Goal: Task Accomplishment & Management: Use online tool/utility

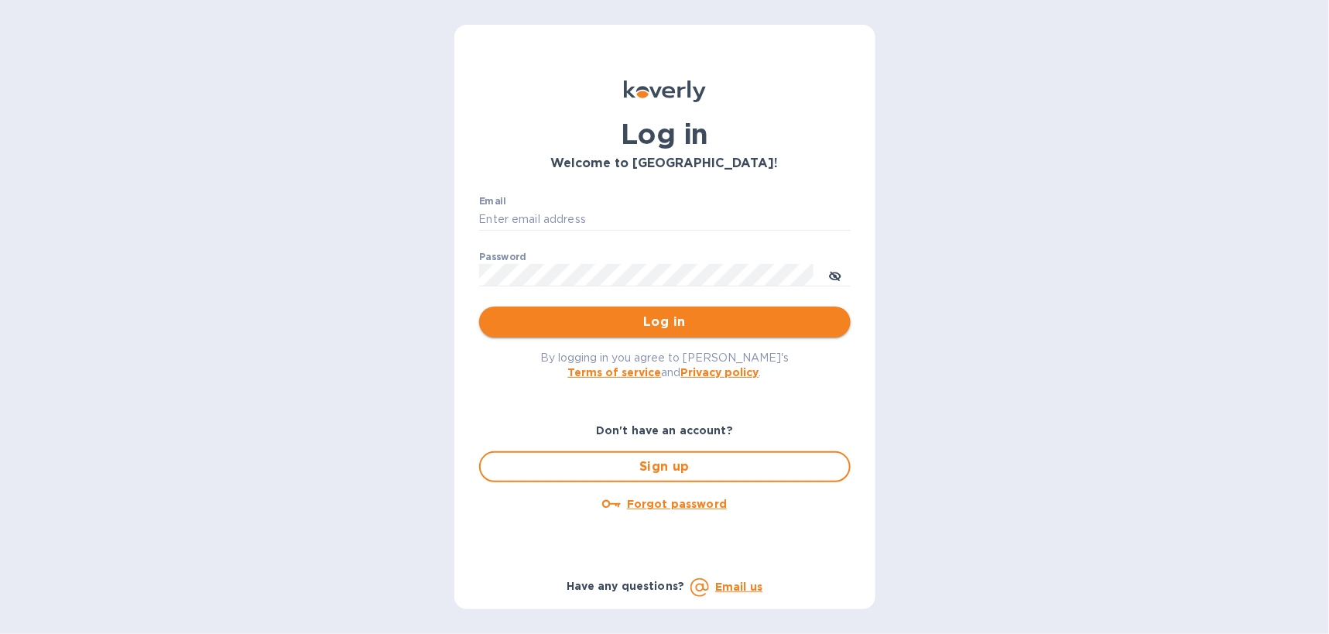
type input "b@[DOMAIN_NAME]"
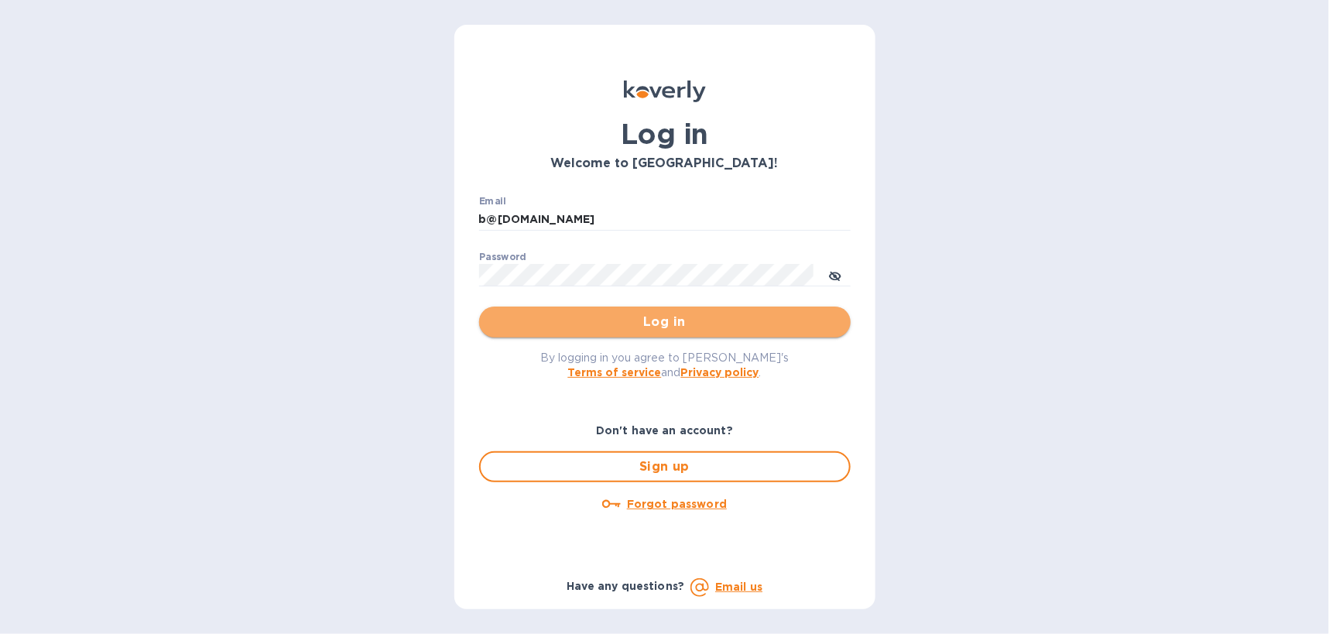
click at [561, 316] on span "Log in" at bounding box center [664, 322] width 347 height 19
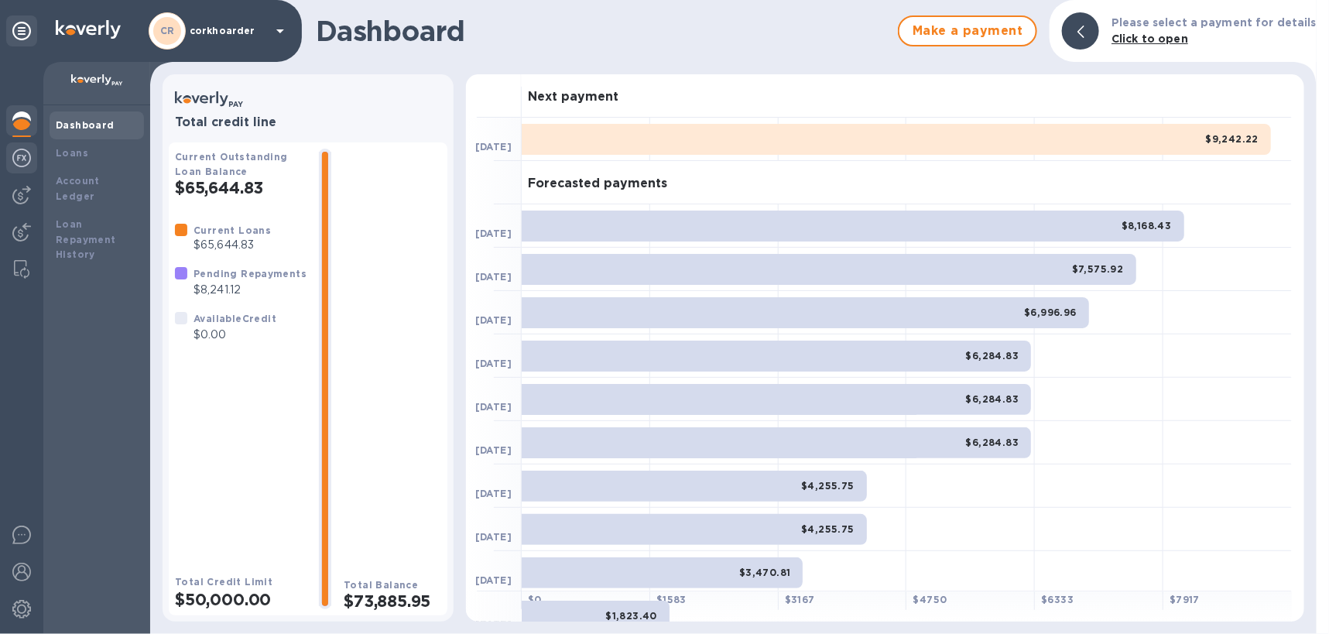
click at [32, 162] on div at bounding box center [21, 159] width 31 height 34
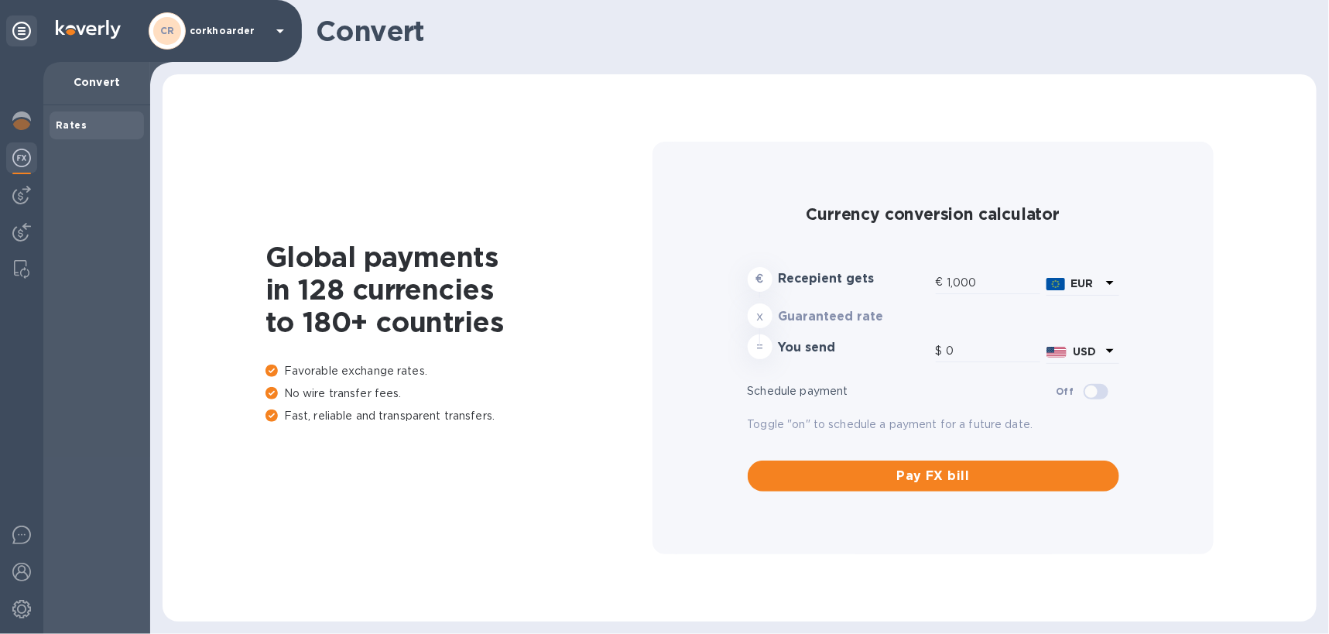
type input "1,177.51"
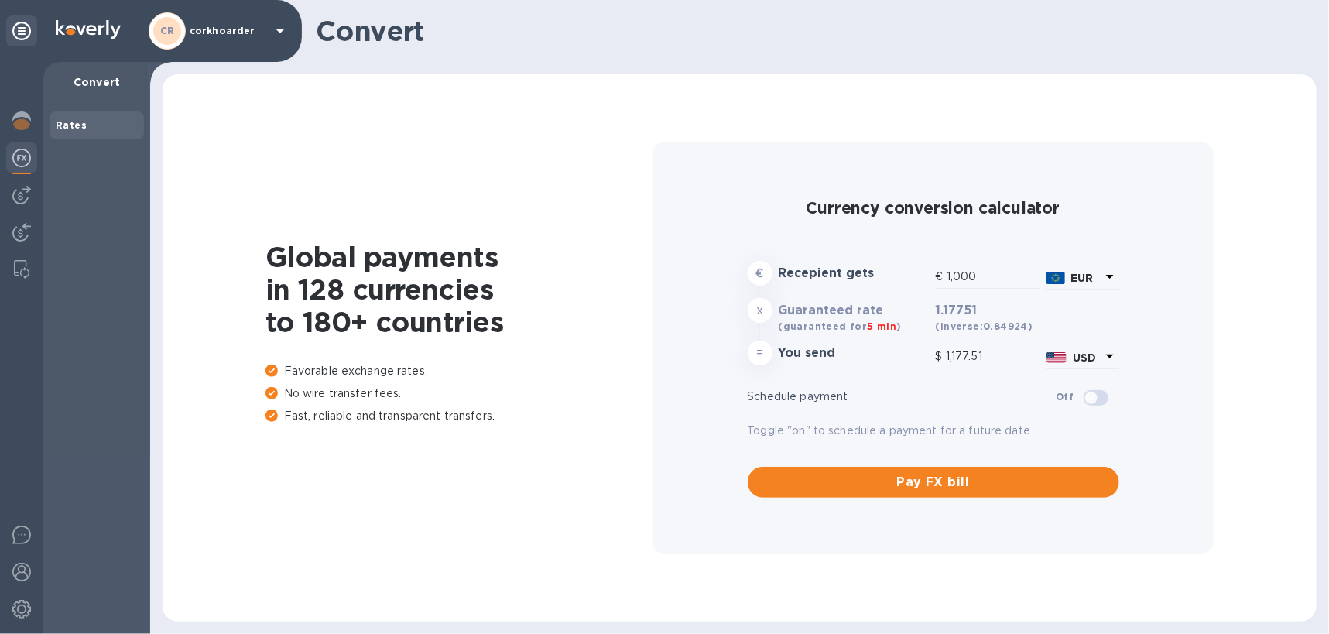
click at [17, 212] on div at bounding box center [21, 348] width 43 height 572
click at [16, 200] on img at bounding box center [21, 195] width 19 height 19
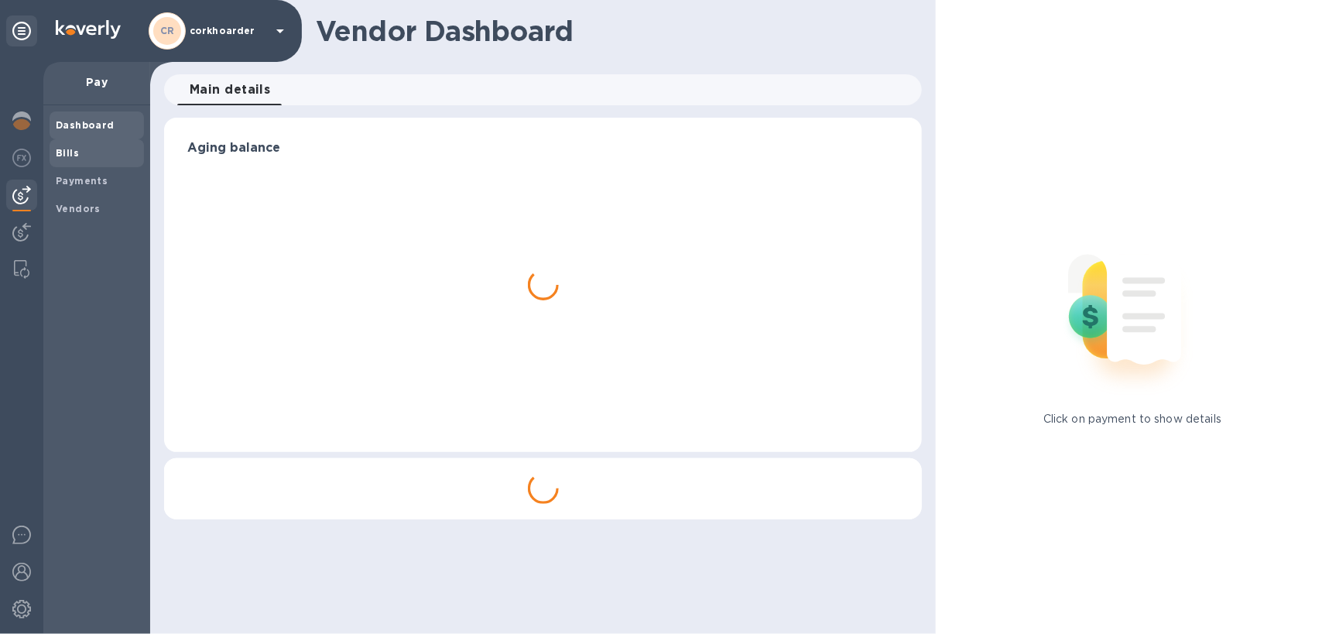
click at [80, 155] on span "Bills" at bounding box center [97, 152] width 82 height 15
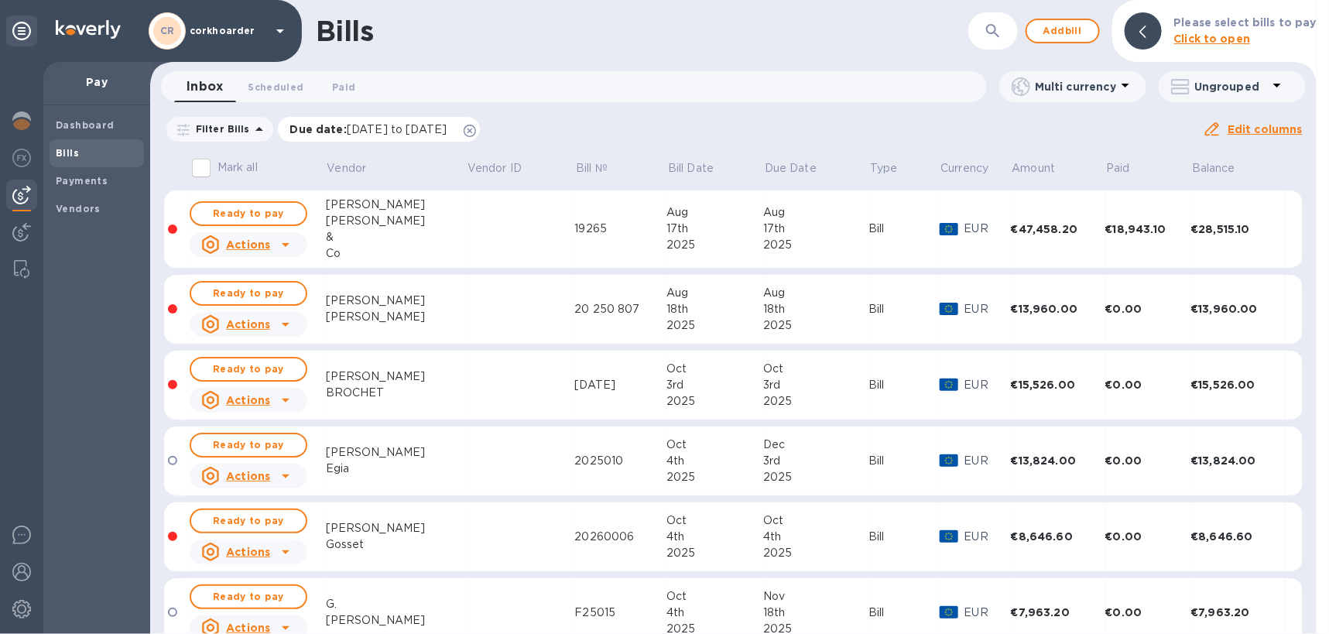
click at [476, 132] on icon at bounding box center [469, 131] width 12 height 12
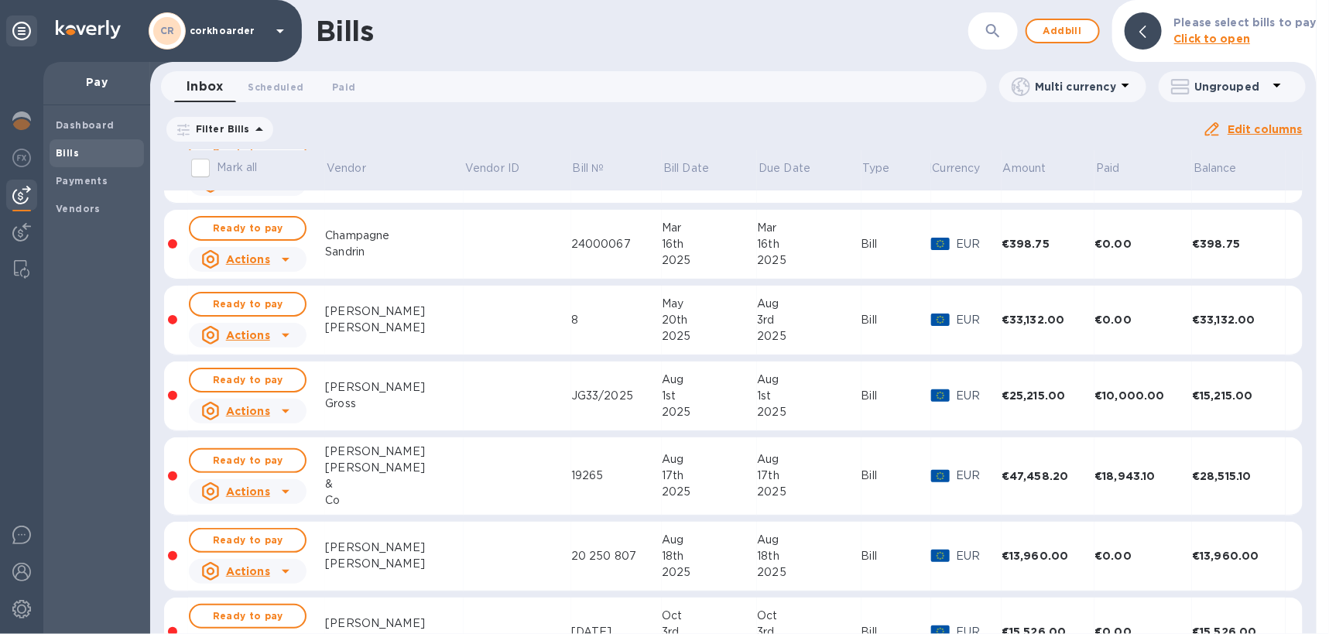
scroll to position [62, 0]
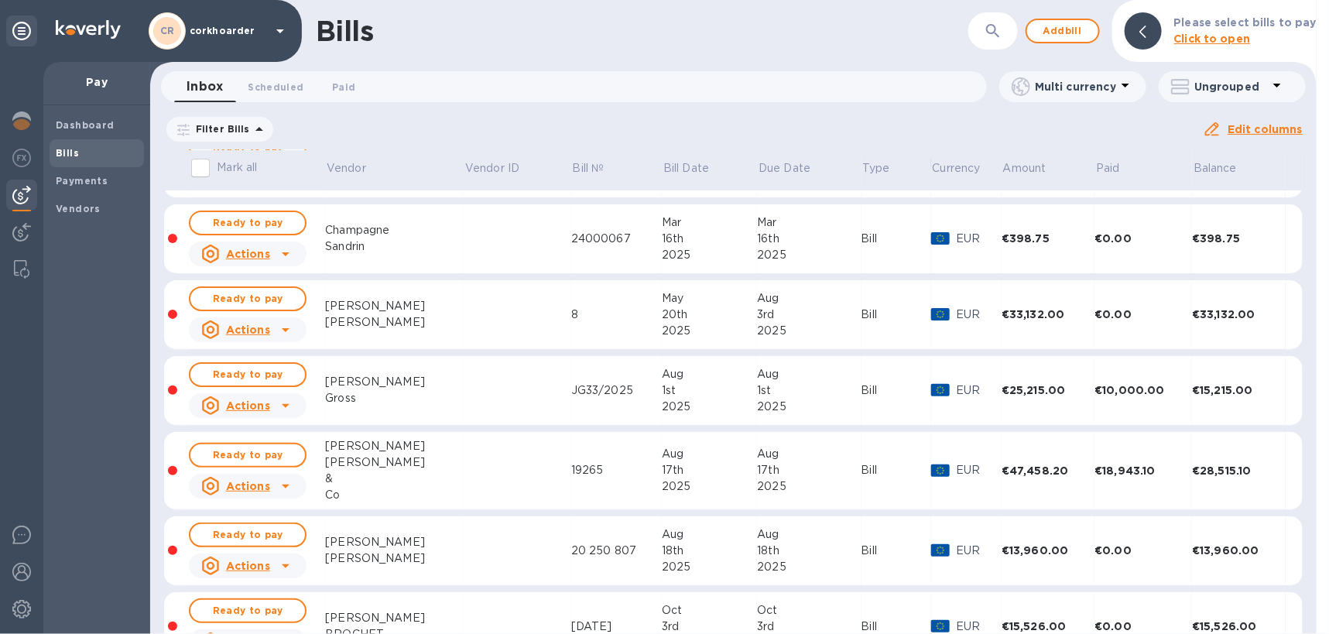
click at [518, 501] on td at bounding box center [517, 471] width 108 height 78
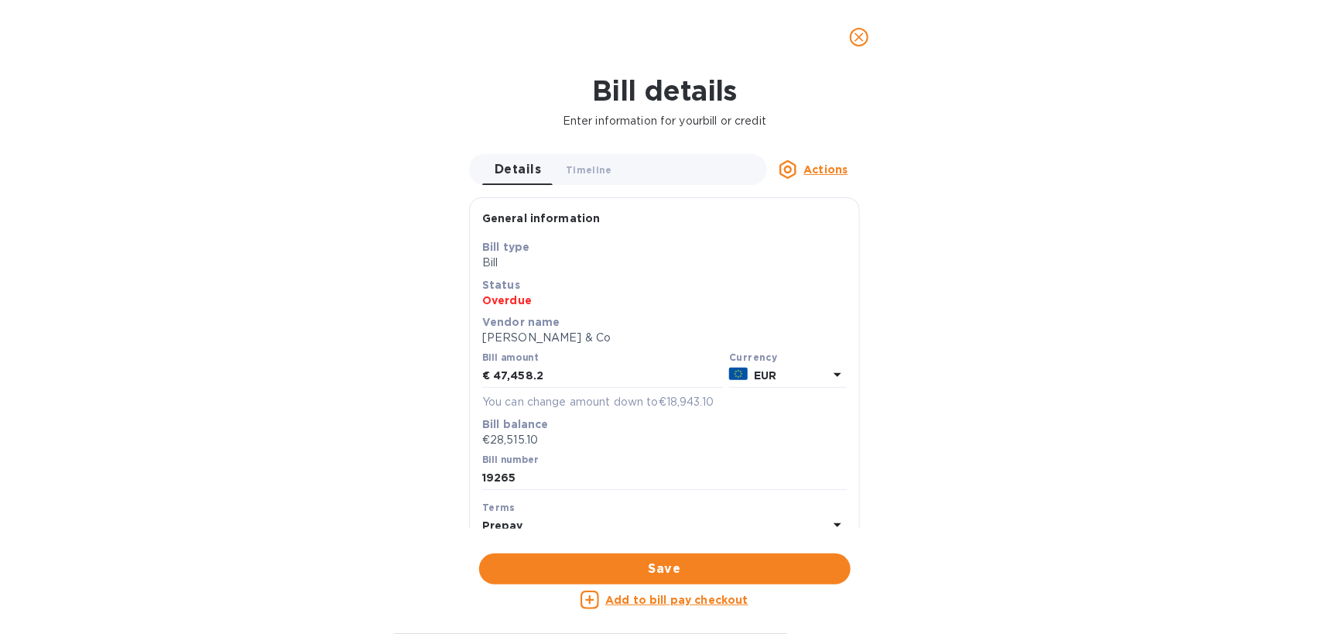
click at [725, 597] on u "Add to bill pay checkout" at bounding box center [676, 599] width 143 height 12
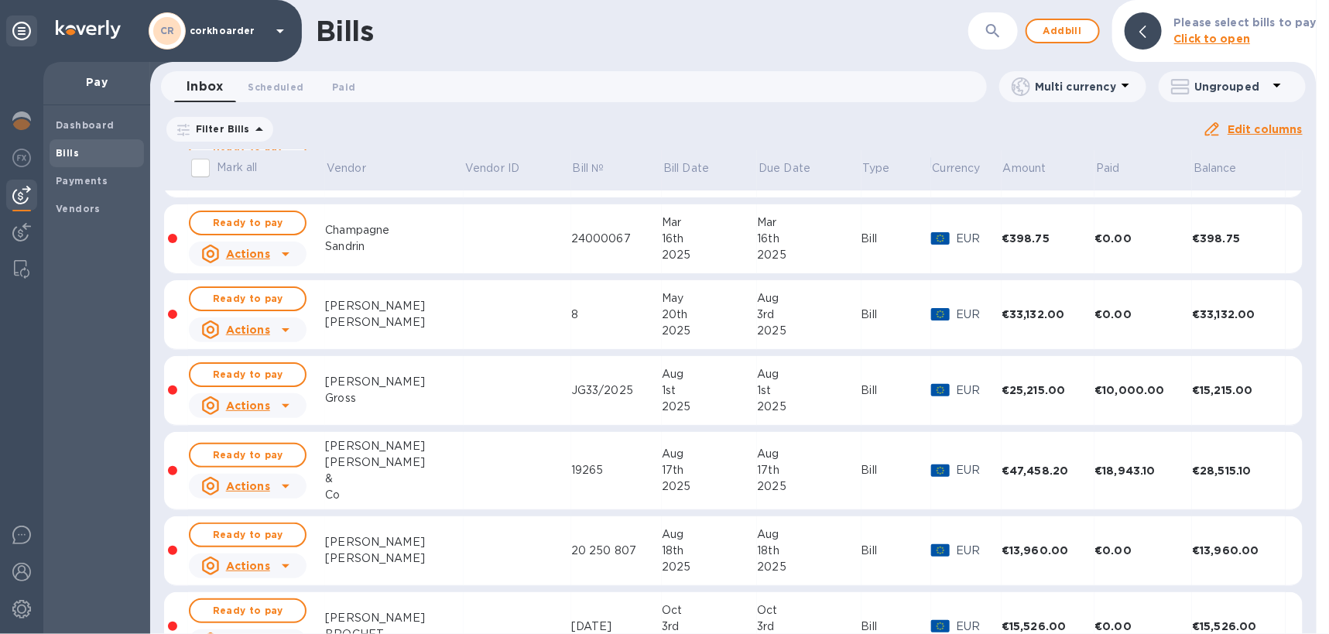
click at [463, 460] on td at bounding box center [517, 471] width 108 height 78
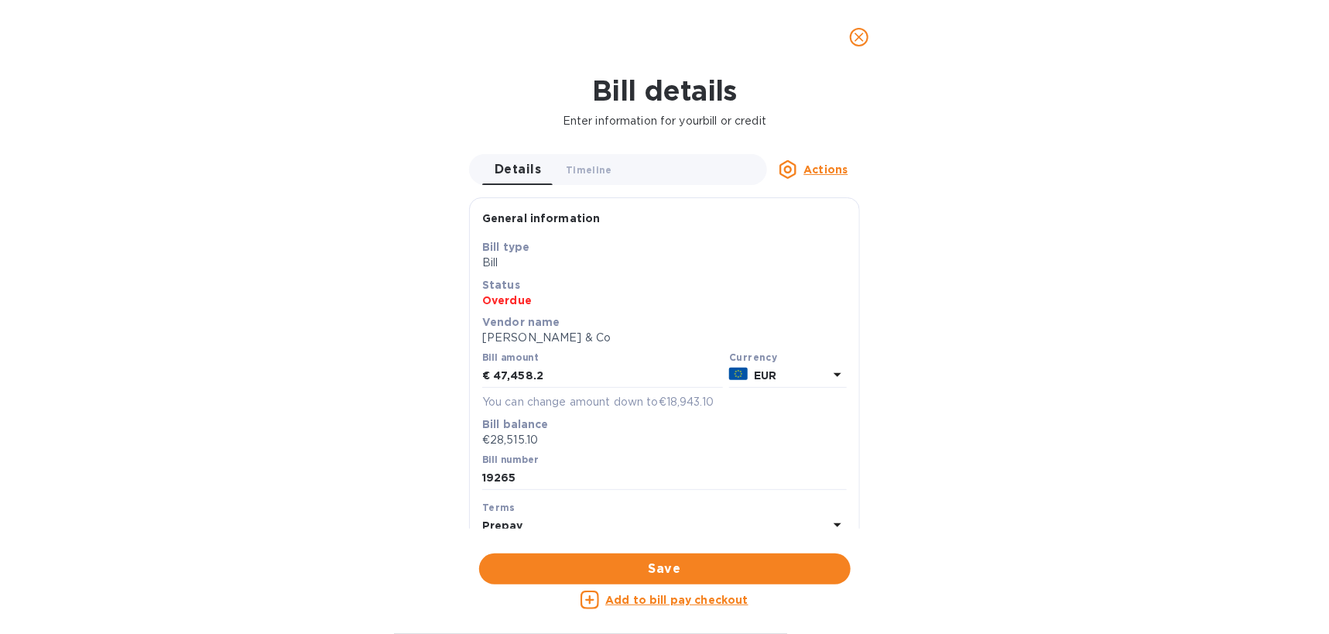
click at [641, 597] on u "Add to bill pay checkout" at bounding box center [676, 599] width 143 height 12
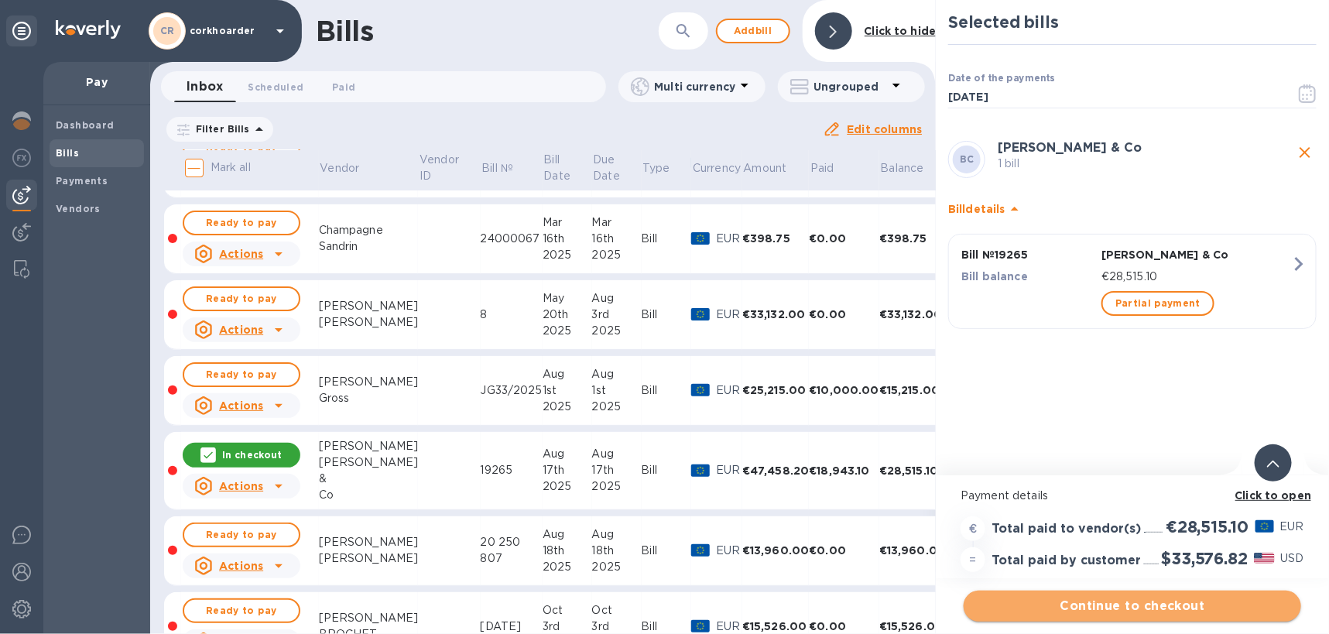
click at [1112, 603] on span "Continue to checkout" at bounding box center [1132, 606] width 313 height 19
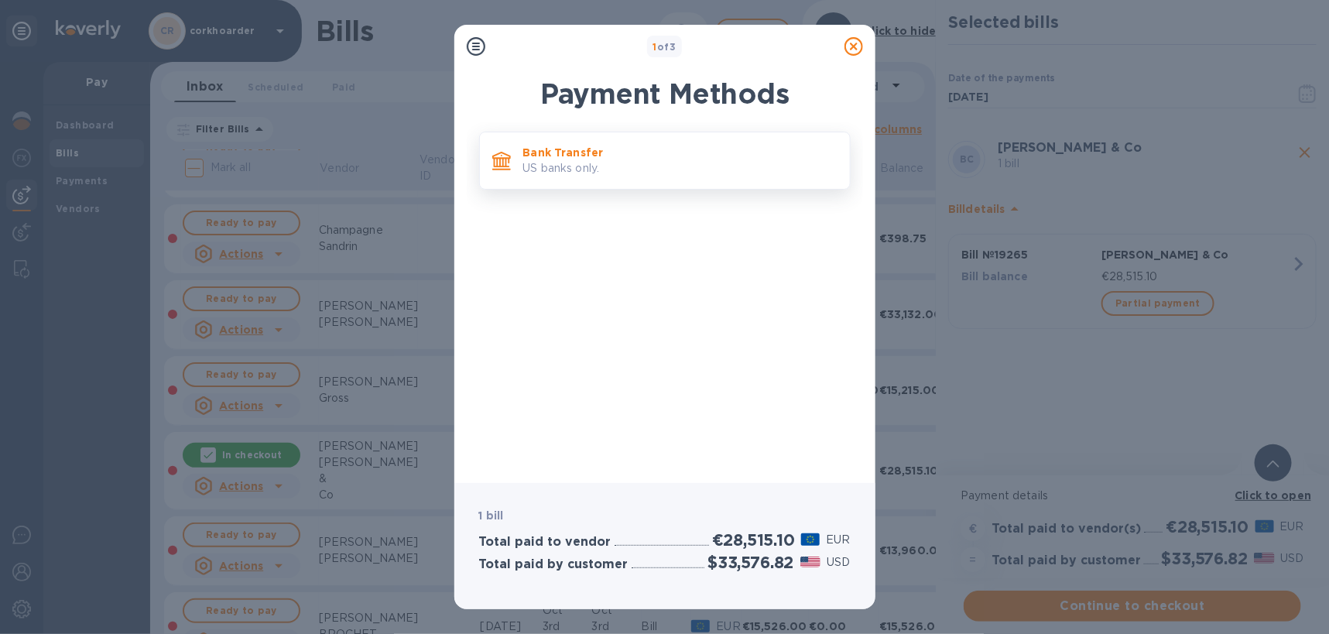
click at [675, 158] on p "Bank Transfer" at bounding box center [680, 152] width 314 height 15
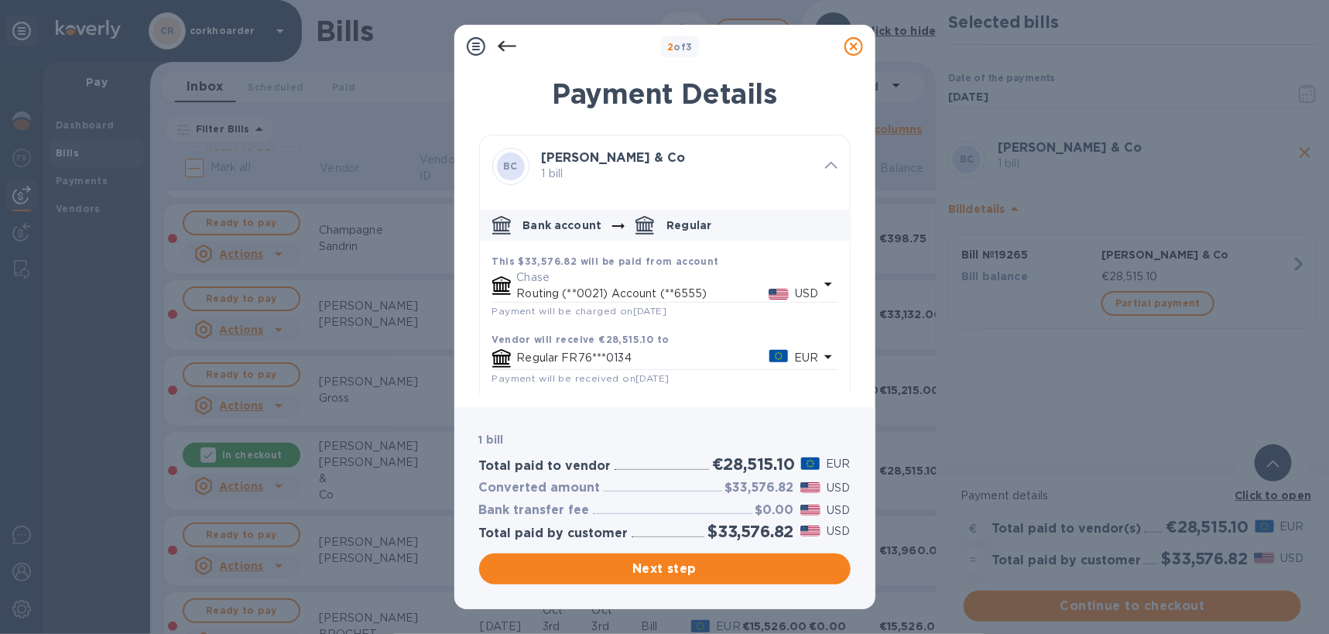
scroll to position [74, 0]
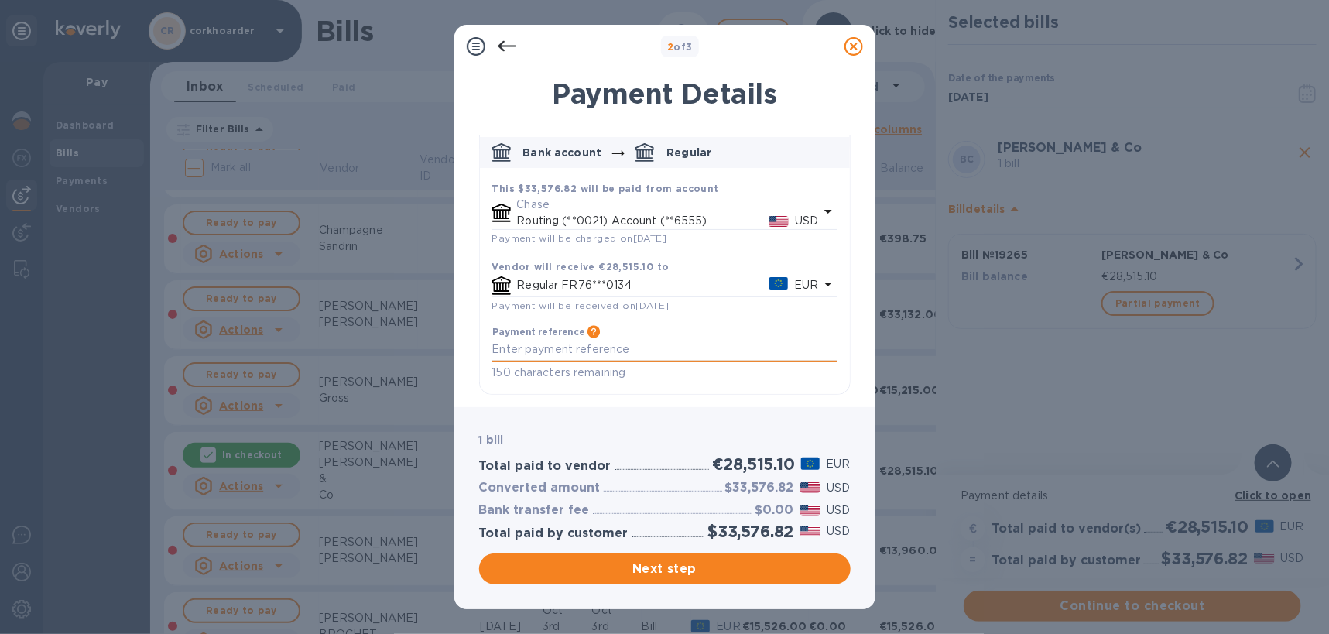
click at [614, 351] on textarea "default-method" at bounding box center [664, 349] width 345 height 13
type textarea "corkhoarder"
click at [645, 569] on span "Next step" at bounding box center [664, 568] width 347 height 19
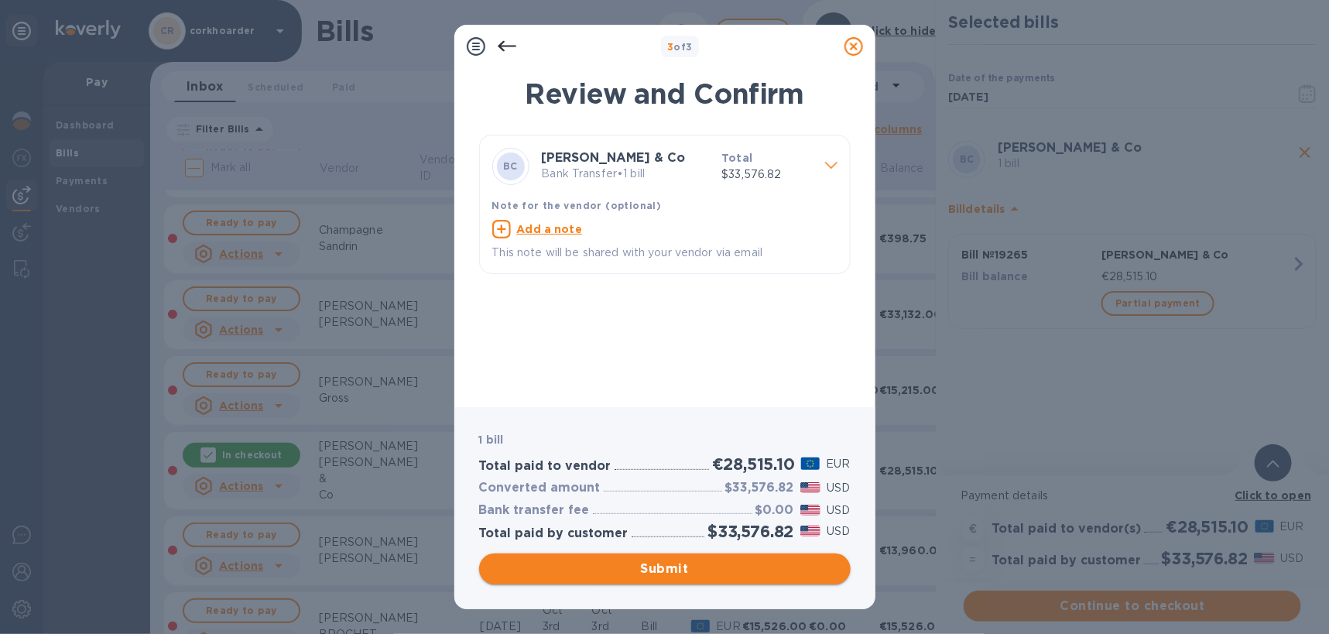
click at [645, 569] on span "Submit" at bounding box center [664, 568] width 347 height 19
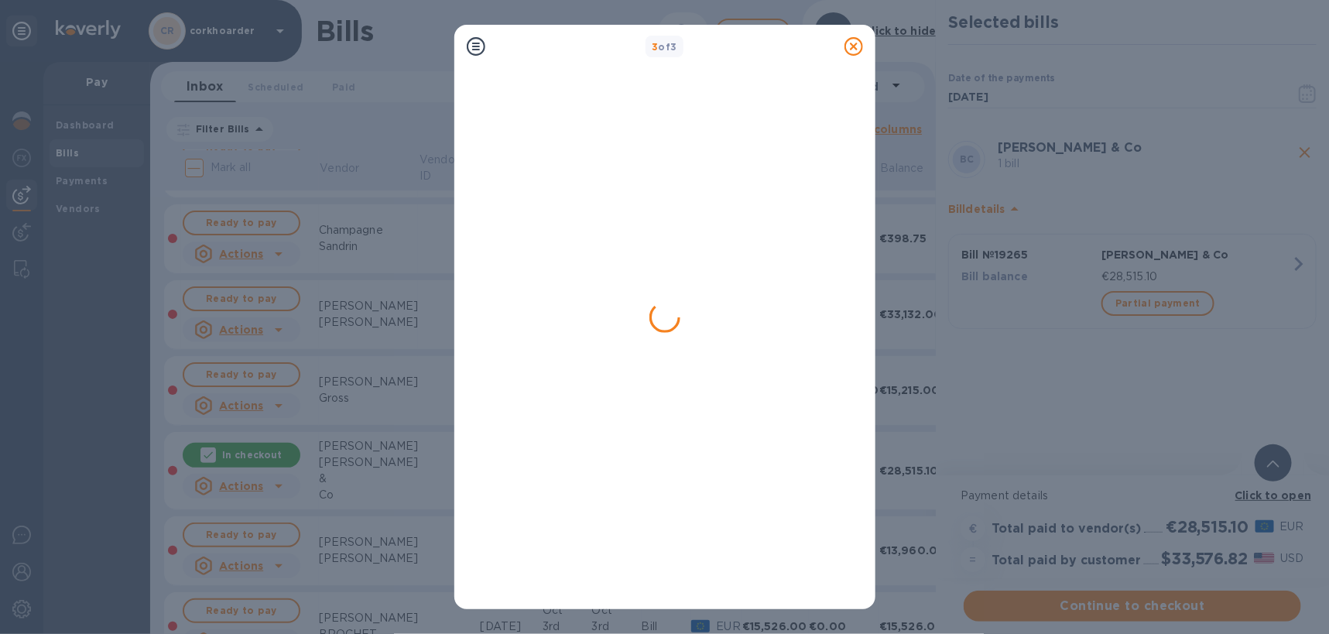
scroll to position [0, 0]
